Goal: Navigation & Orientation: Understand site structure

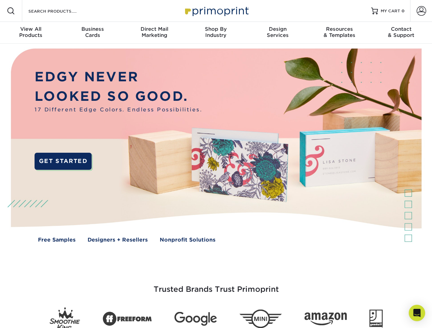
click at [216, 164] on img at bounding box center [215, 151] width 427 height 214
click at [11, 11] on span at bounding box center [11, 11] width 8 height 8
click at [421, 11] on span at bounding box center [421, 11] width 10 height 10
click at [31, 33] on div "View All Products" at bounding box center [31, 32] width 62 height 12
click at [92, 33] on div "Business Cards" at bounding box center [93, 32] width 62 height 12
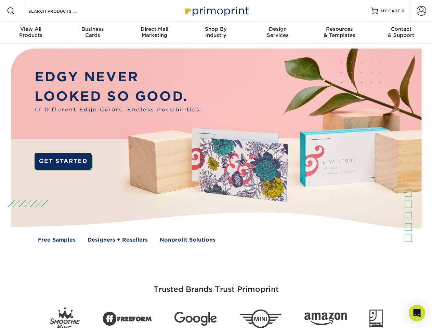
click at [154, 33] on div "Direct Mail Marketing" at bounding box center [154, 32] width 62 height 12
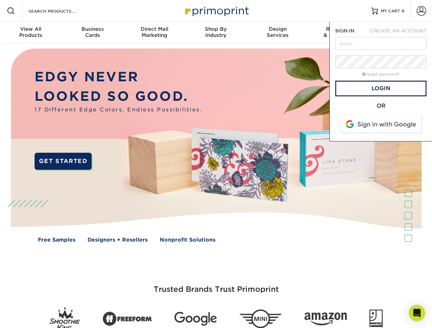
click at [216, 33] on div "Shop By Industry" at bounding box center [216, 32] width 62 height 12
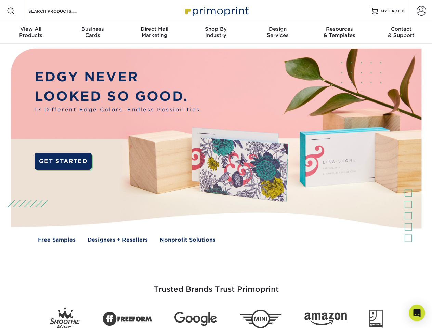
click at [277, 33] on div "Design Services" at bounding box center [278, 32] width 62 height 12
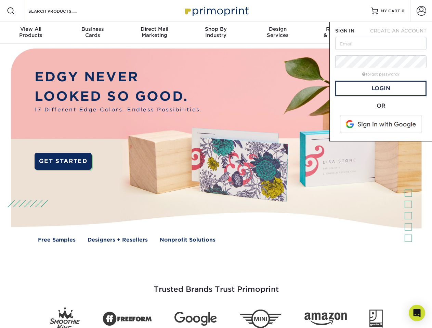
click at [339, 33] on span "SIGN IN" at bounding box center [344, 30] width 19 height 5
click at [401, 33] on div "Contact & Support" at bounding box center [401, 32] width 62 height 12
